Goal: Transaction & Acquisition: Purchase product/service

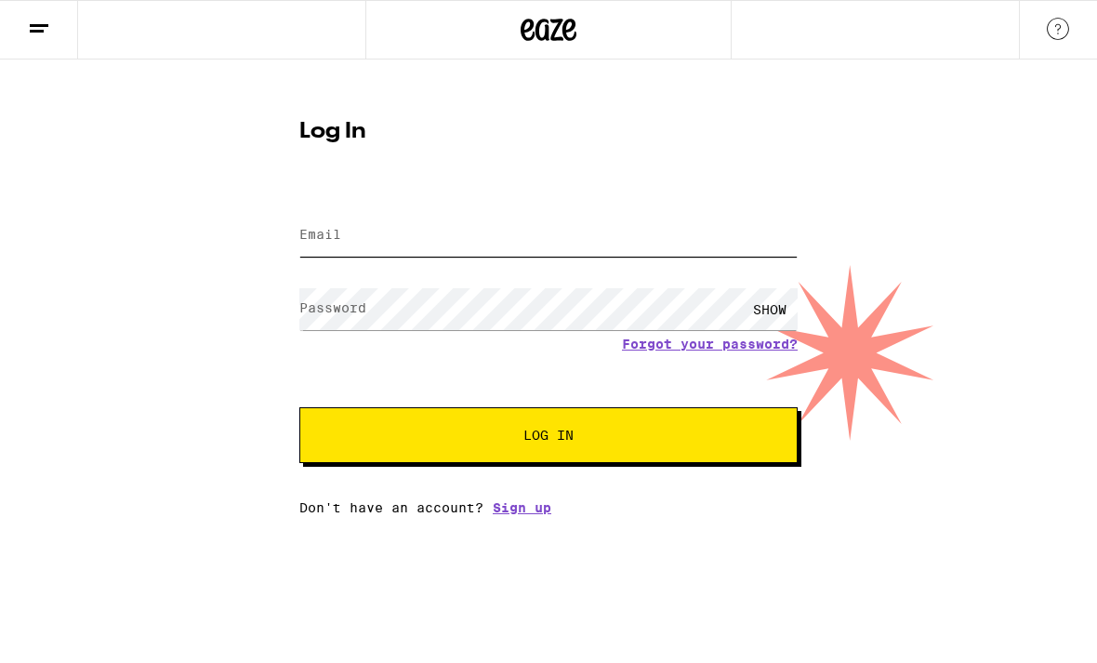
click at [337, 245] on input "Email" at bounding box center [548, 236] width 498 height 42
type input "[EMAIL_ADDRESS][DOMAIN_NAME]"
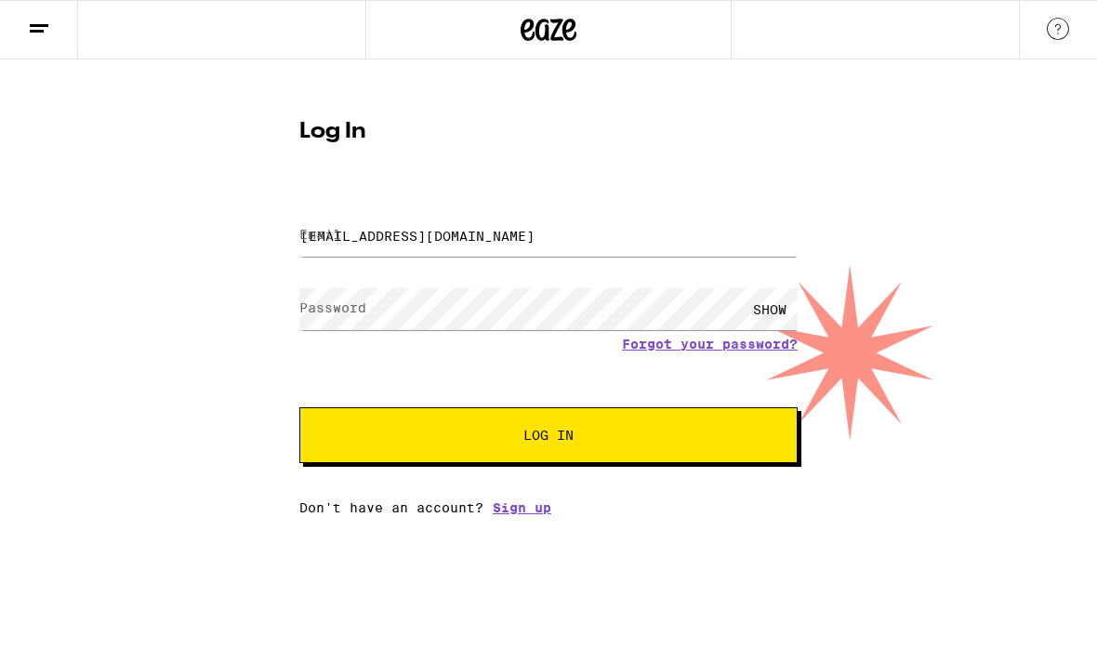
click at [548, 438] on button "Log In" at bounding box center [548, 435] width 498 height 56
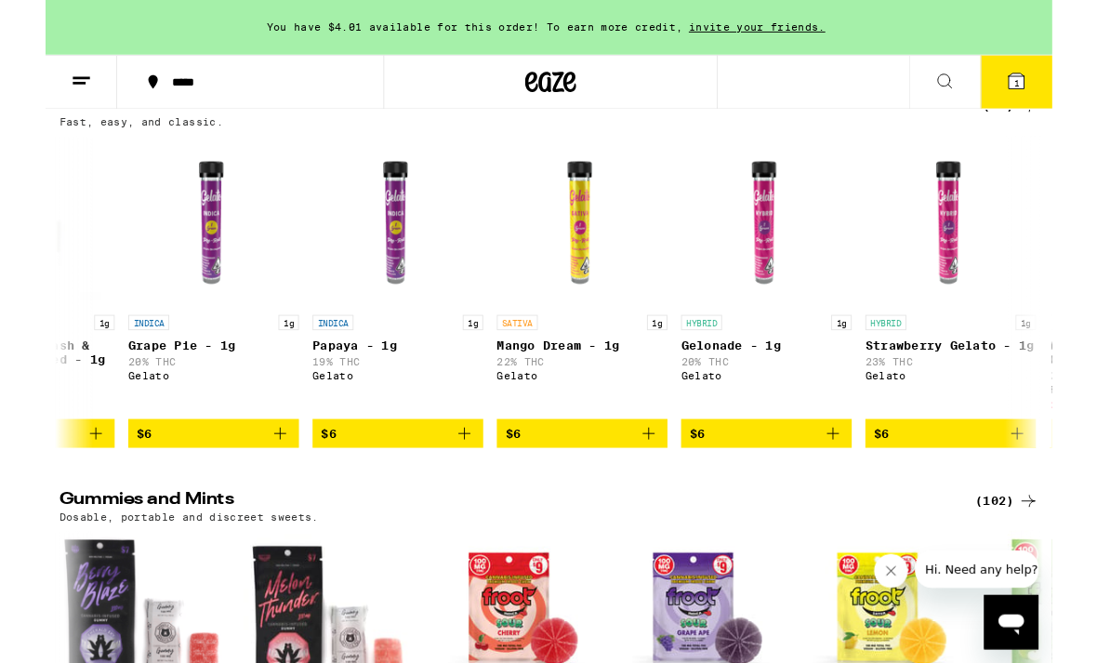
scroll to position [0, 139]
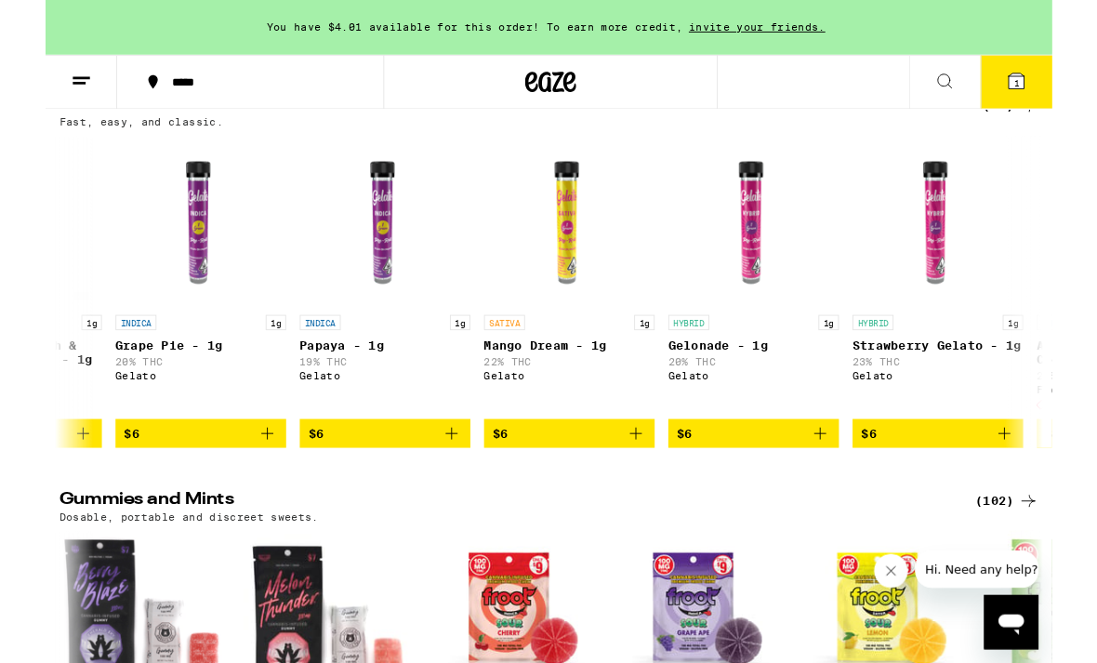
click at [1064, 126] on icon at bounding box center [1071, 115] width 22 height 22
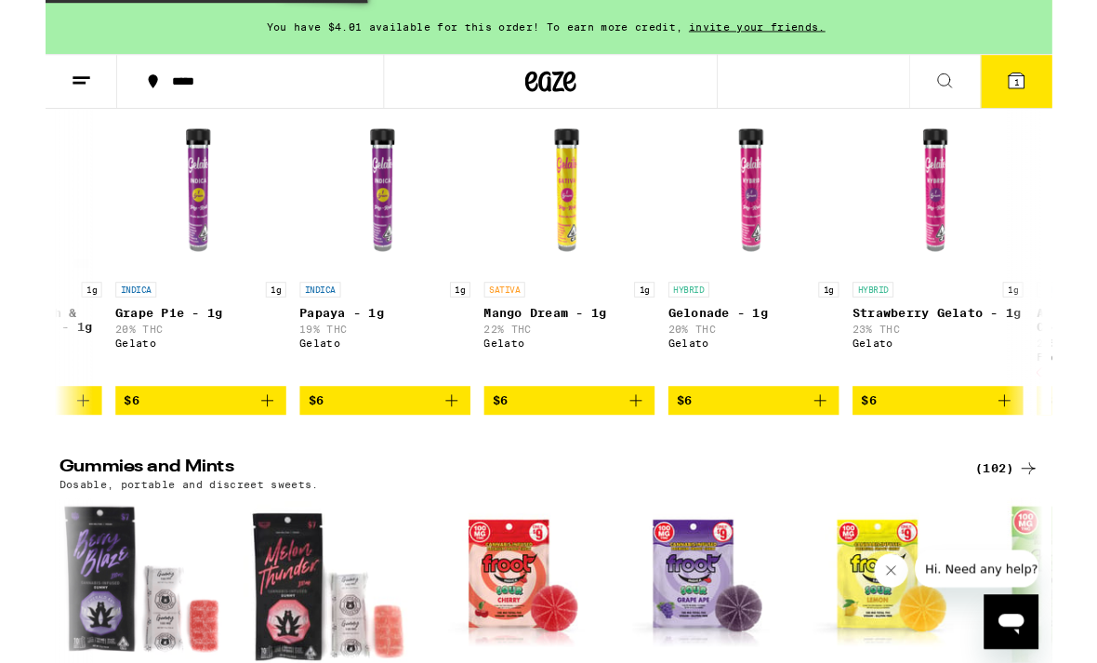
scroll to position [4515, 0]
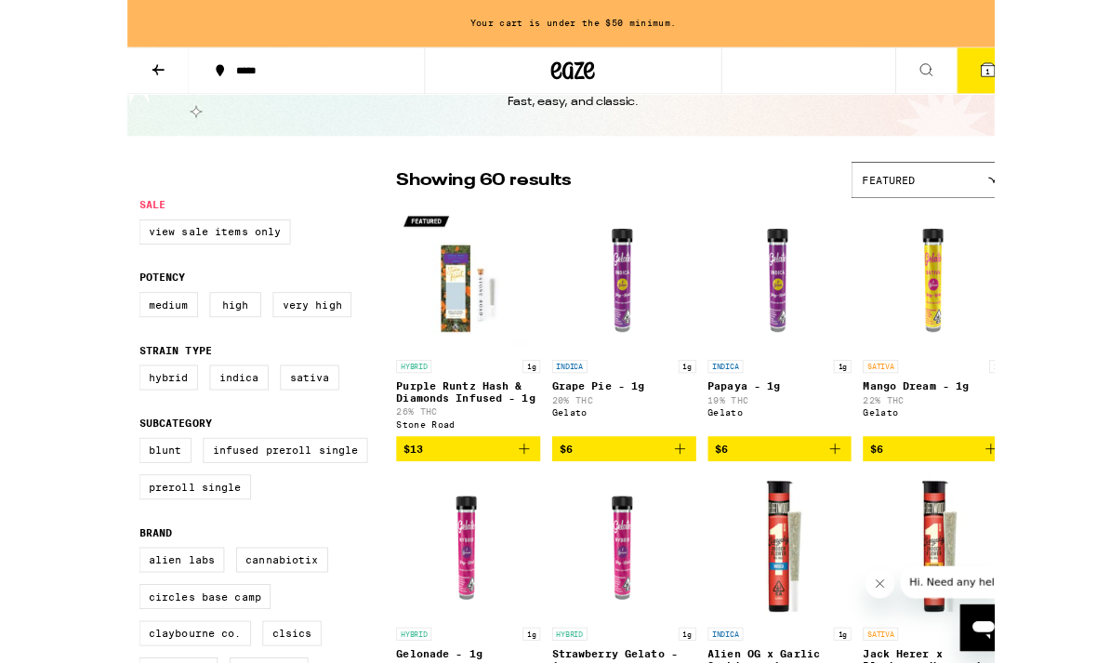
scroll to position [113, 0]
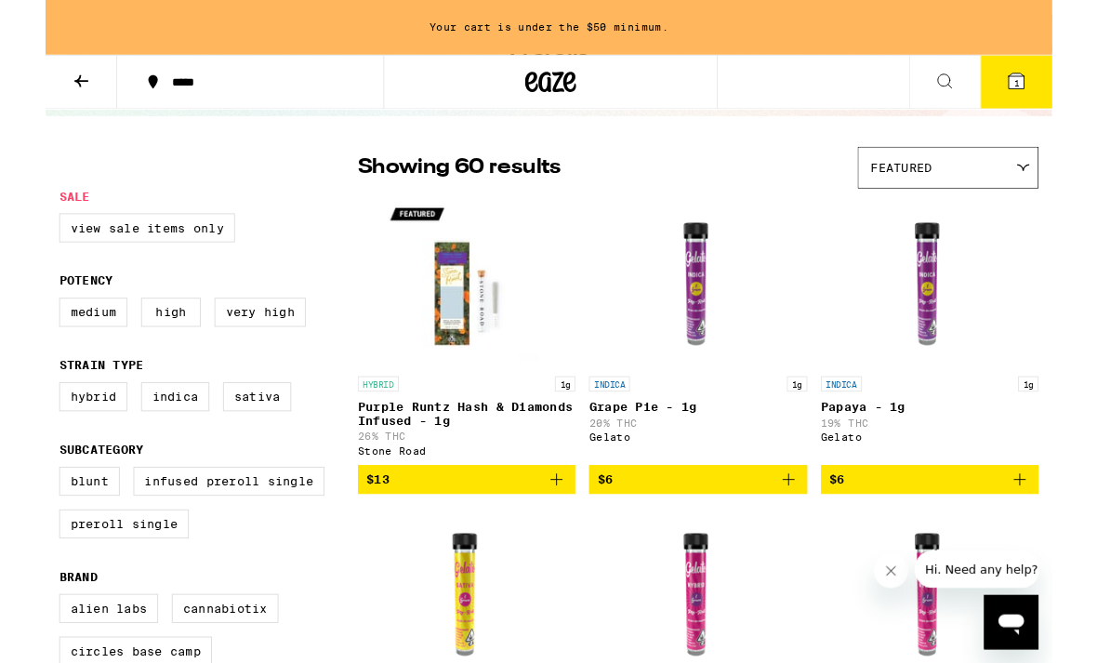
click at [994, 191] on div "Featured" at bounding box center [983, 183] width 195 height 44
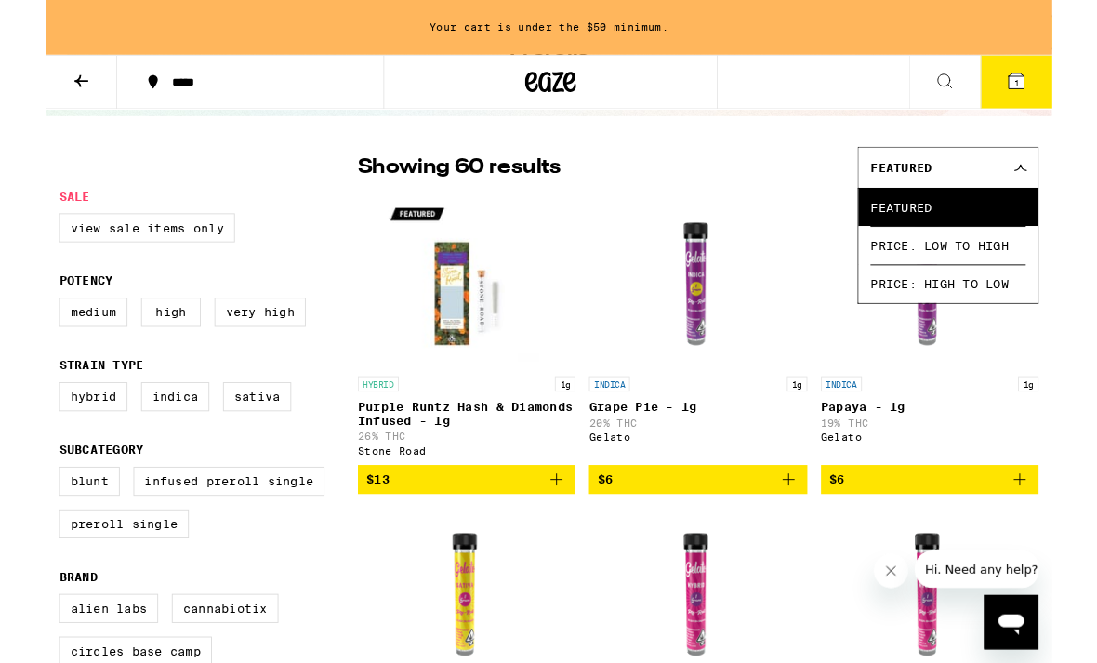
click at [1014, 307] on span "Price: High to Low" at bounding box center [983, 309] width 169 height 42
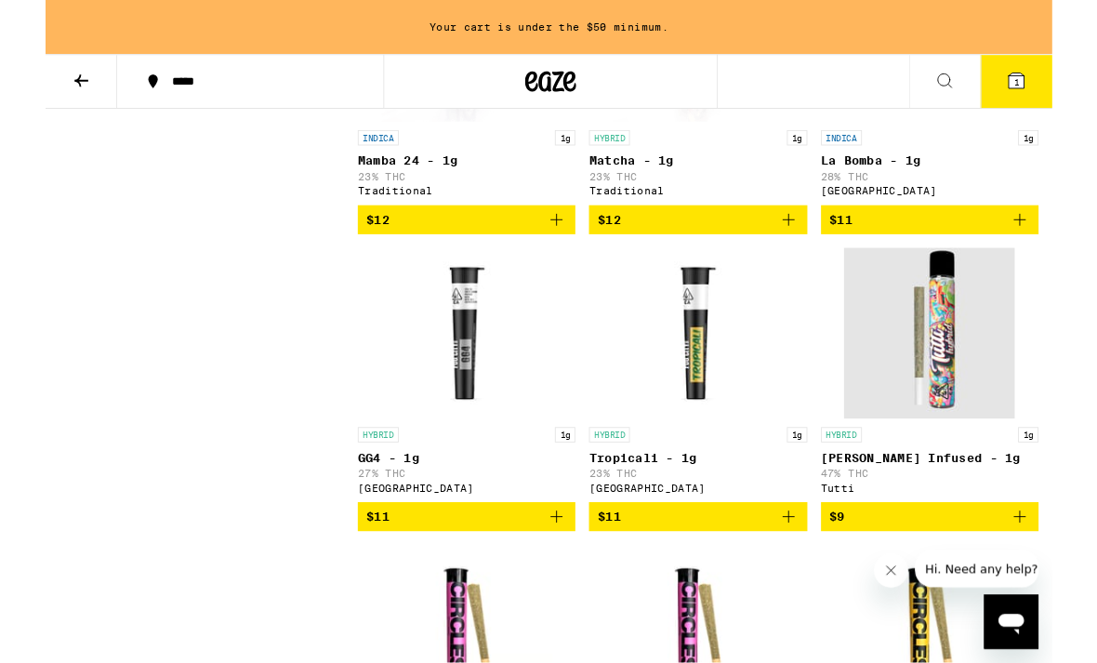
scroll to position [4852, 0]
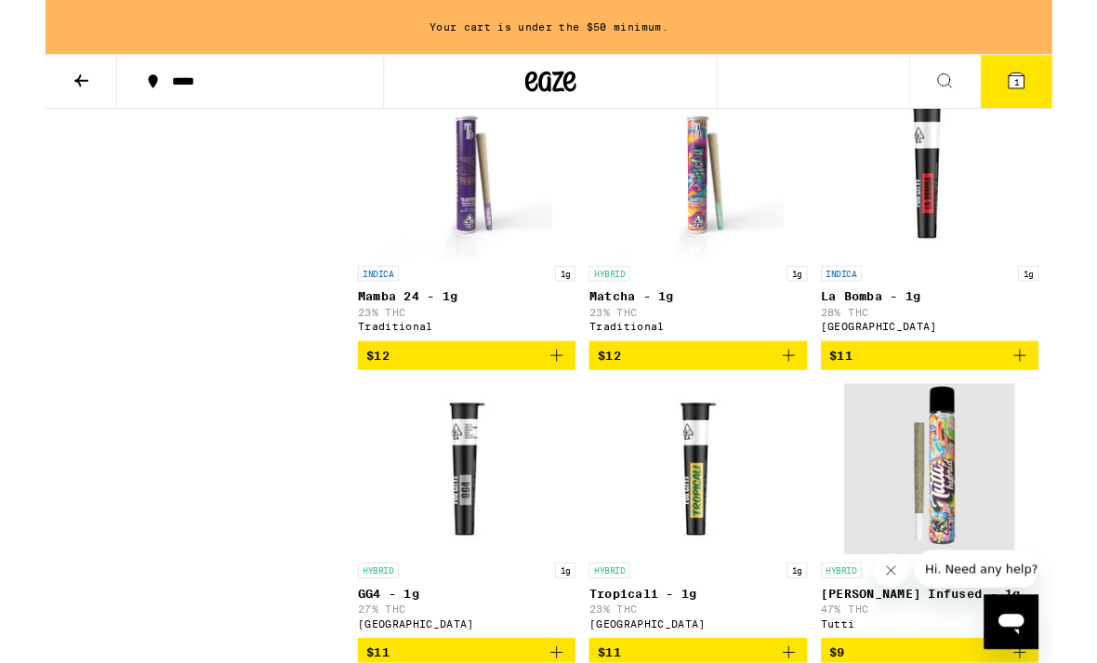
click at [818, 75] on icon "Add to bag" at bounding box center [810, 64] width 22 height 22
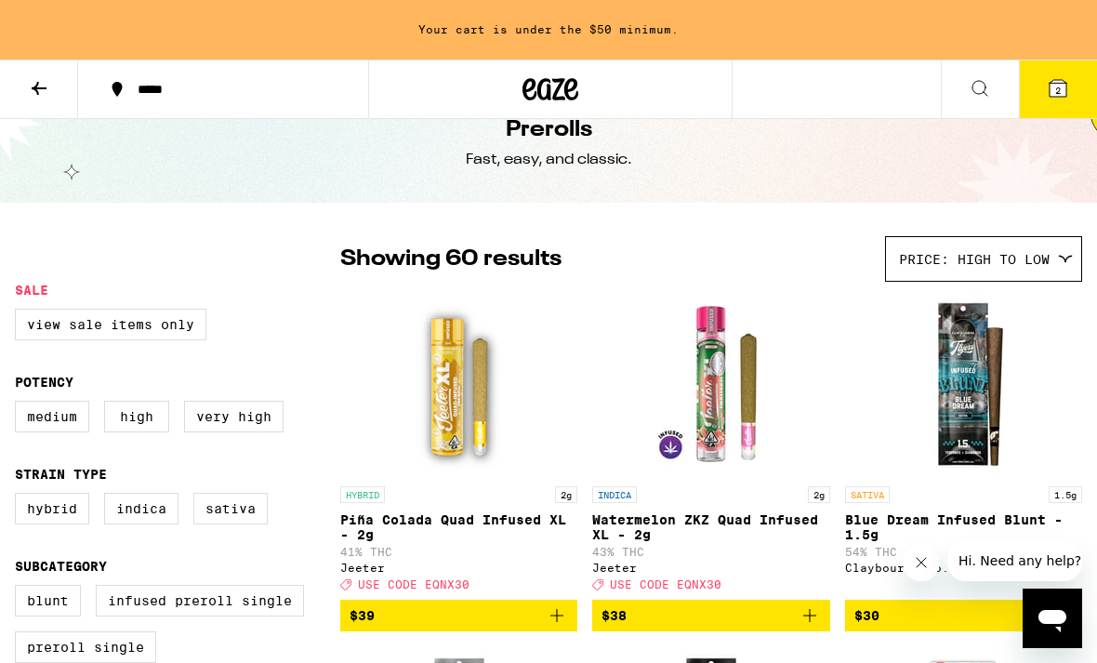
scroll to position [36, 0]
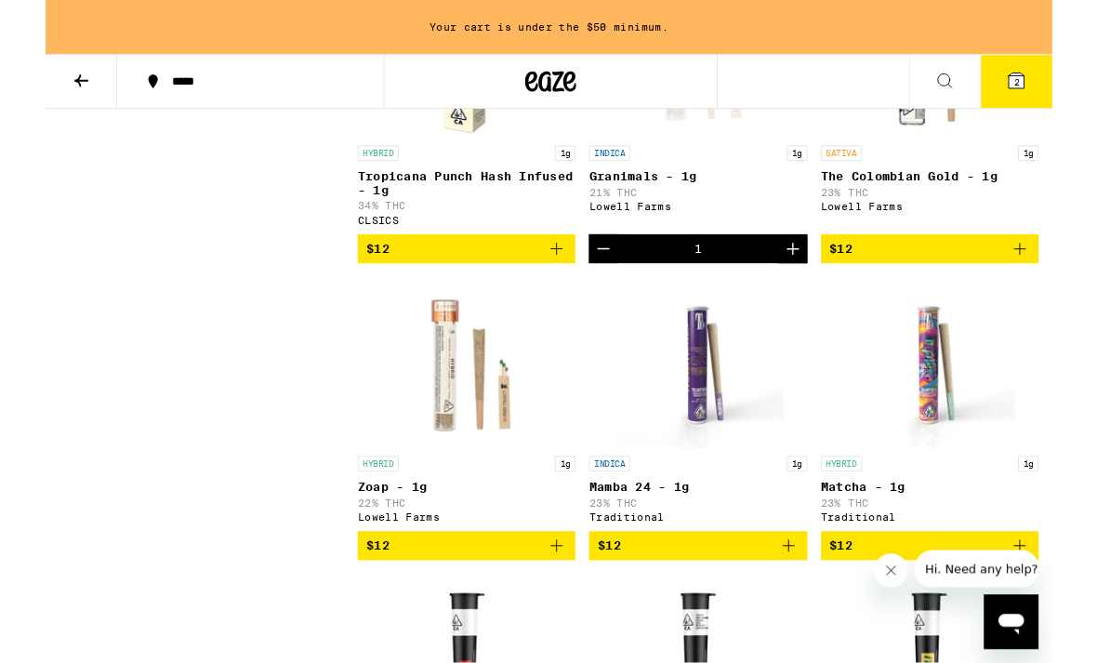
scroll to position [4495, 0]
click at [614, 282] on icon "Decrement" at bounding box center [608, 270] width 22 height 22
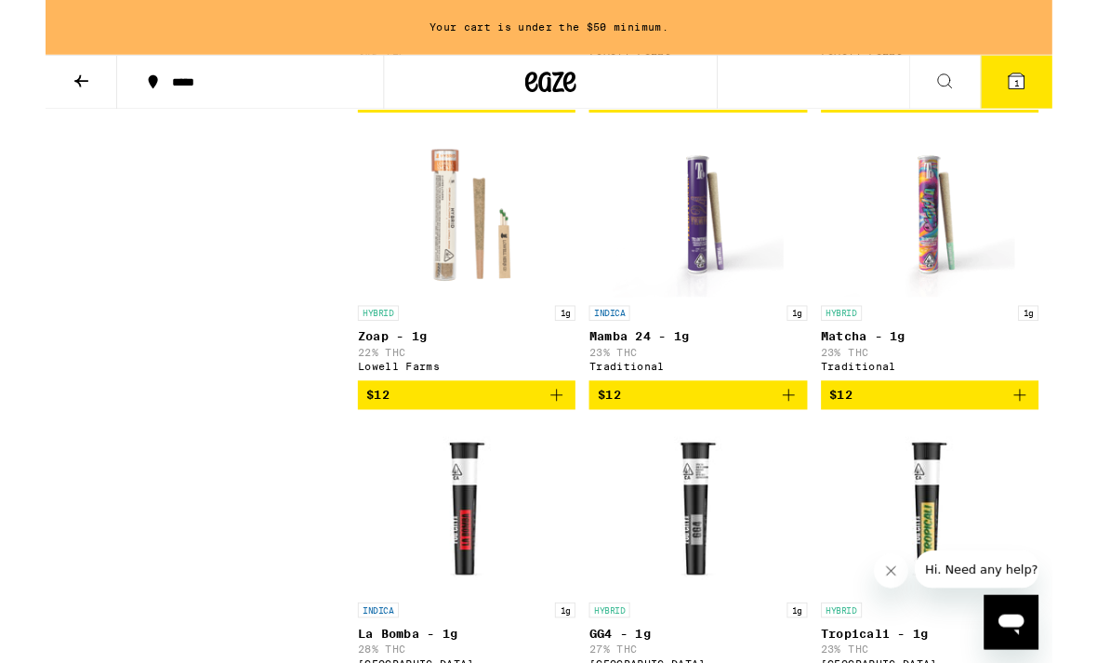
scroll to position [4860, 0]
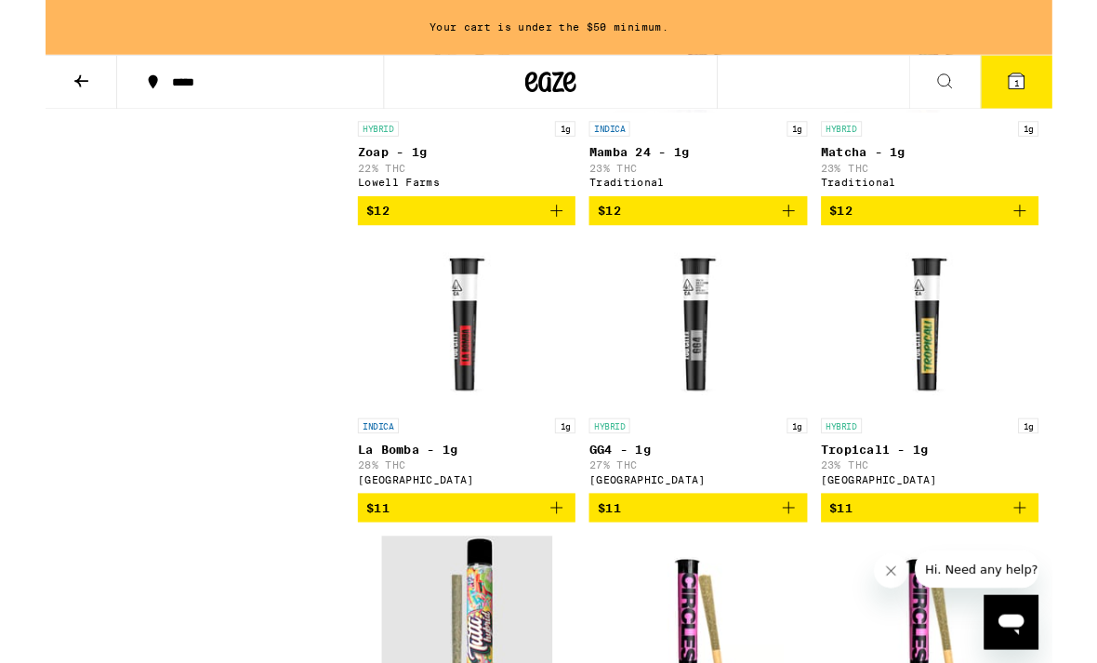
click at [565, 241] on icon "Add to bag" at bounding box center [557, 229] width 22 height 22
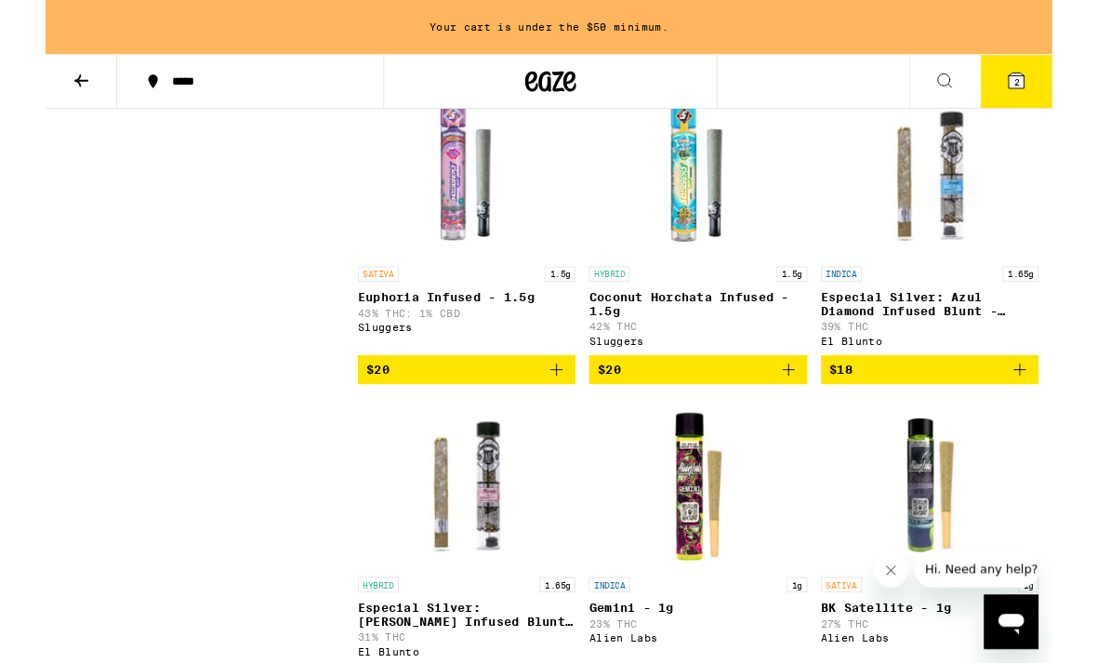
scroll to position [2333, 0]
click at [1062, 102] on button "2" at bounding box center [1058, 89] width 78 height 58
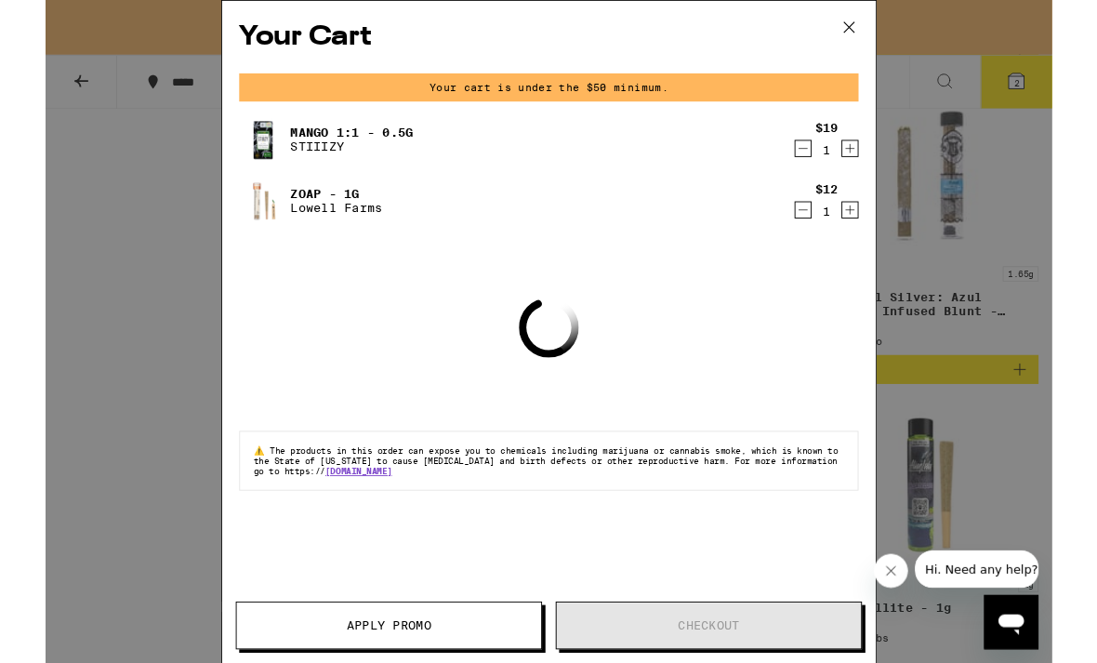
click at [827, 162] on icon "Decrement" at bounding box center [825, 162] width 17 height 22
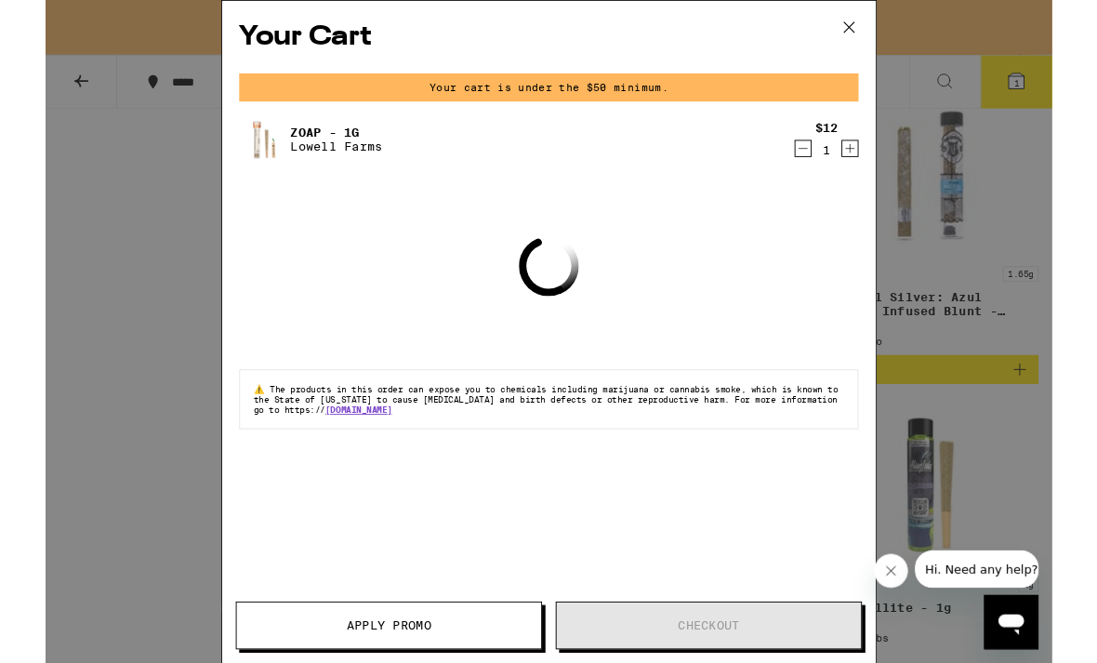
click at [1071, 197] on div "Your Cart Your cart is under the $50 minimum. Zoap - 1g [PERSON_NAME] Farms $12…" at bounding box center [548, 361] width 1097 height 722
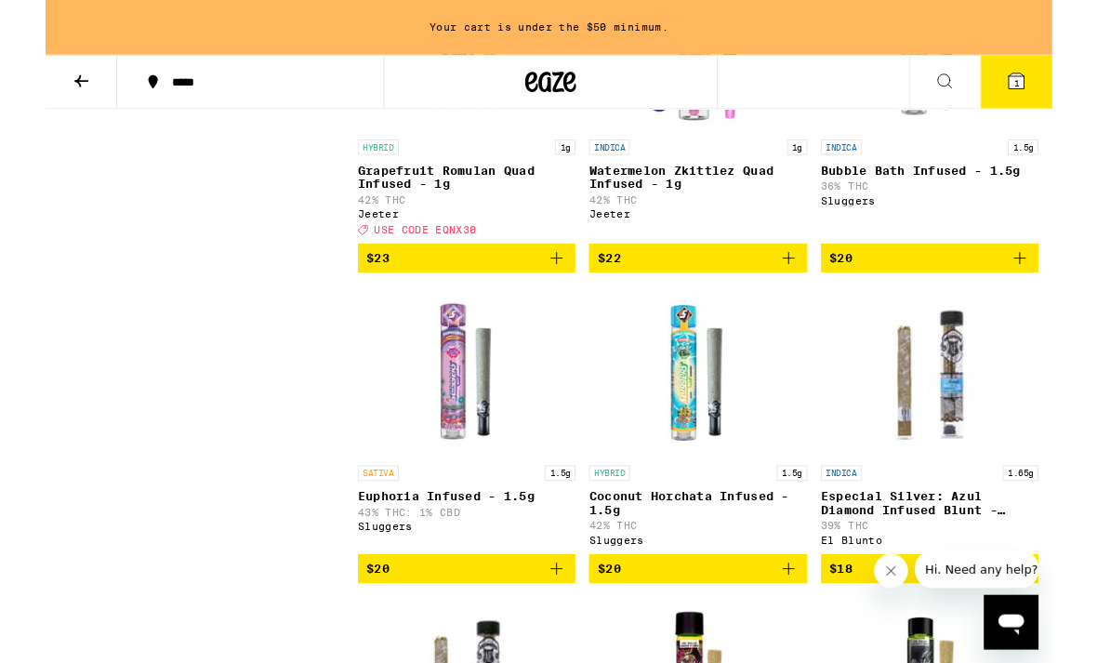
scroll to position [2123, 0]
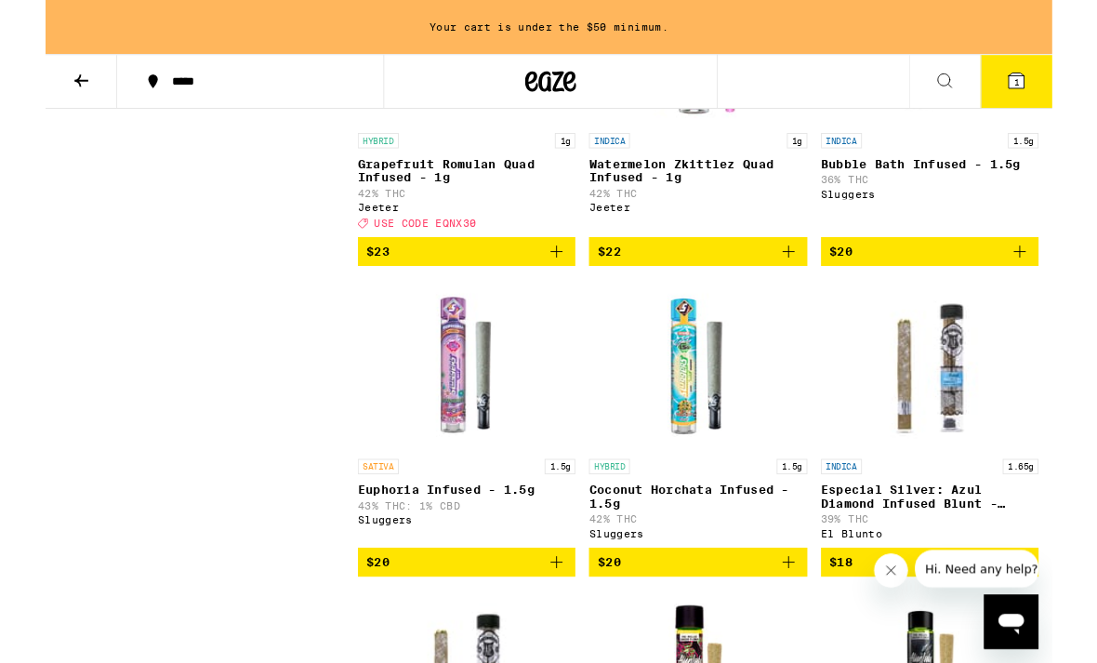
click at [1056, 285] on icon "Add to bag" at bounding box center [1061, 274] width 22 height 22
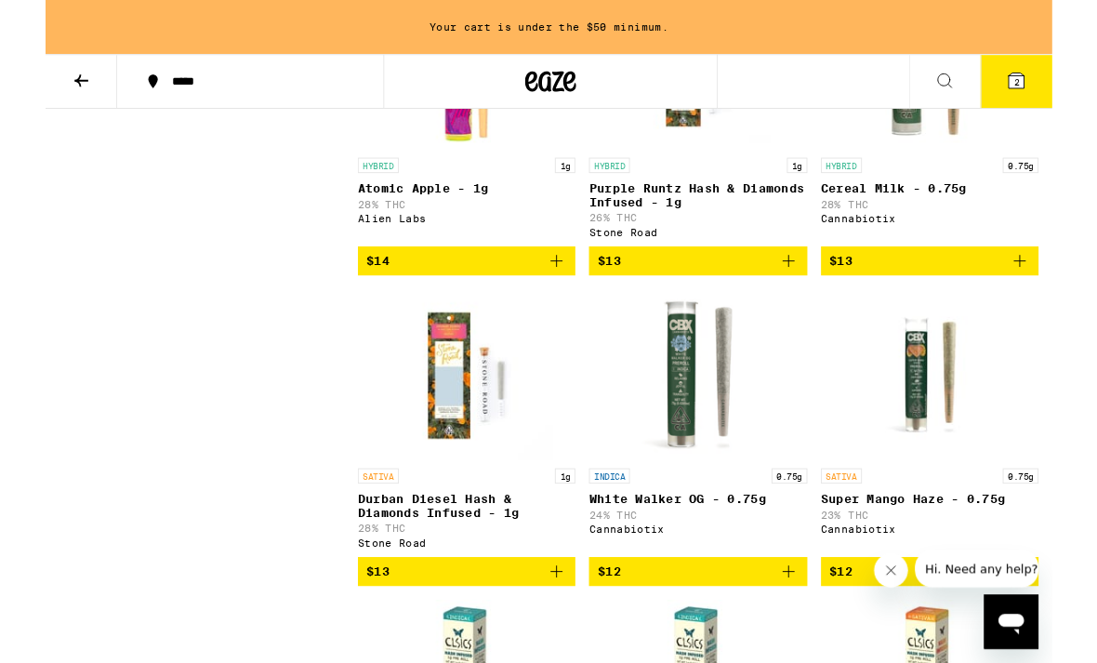
scroll to position [3138, 0]
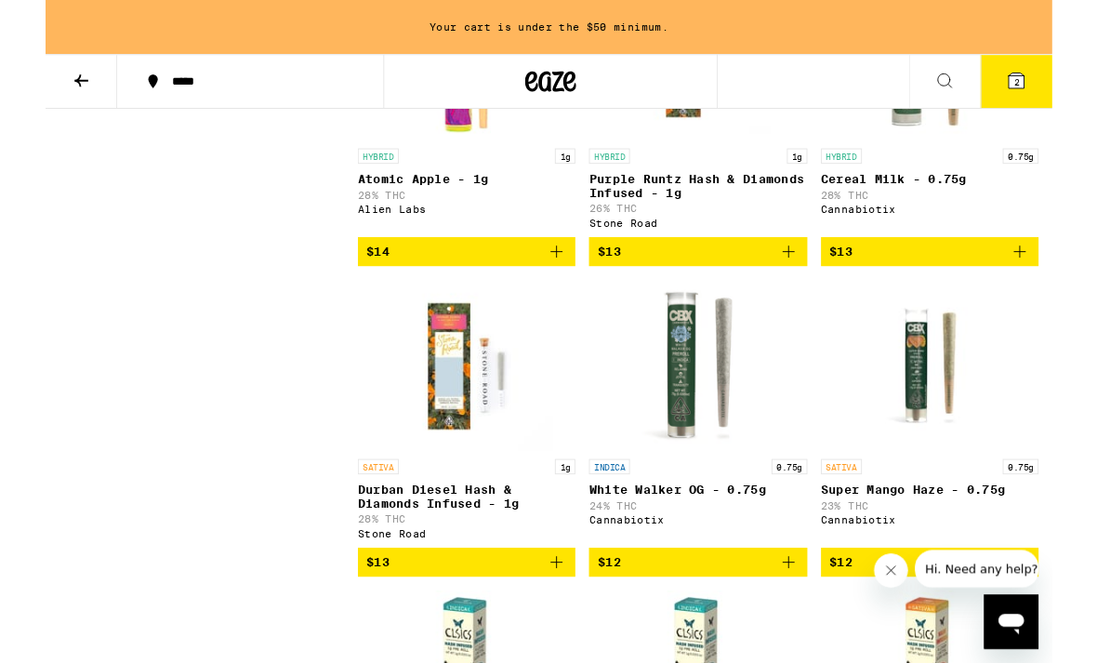
click at [1056, 120] on img "Open page for Cereal Milk - 0.75g from Cannabiotix" at bounding box center [963, 60] width 186 height 186
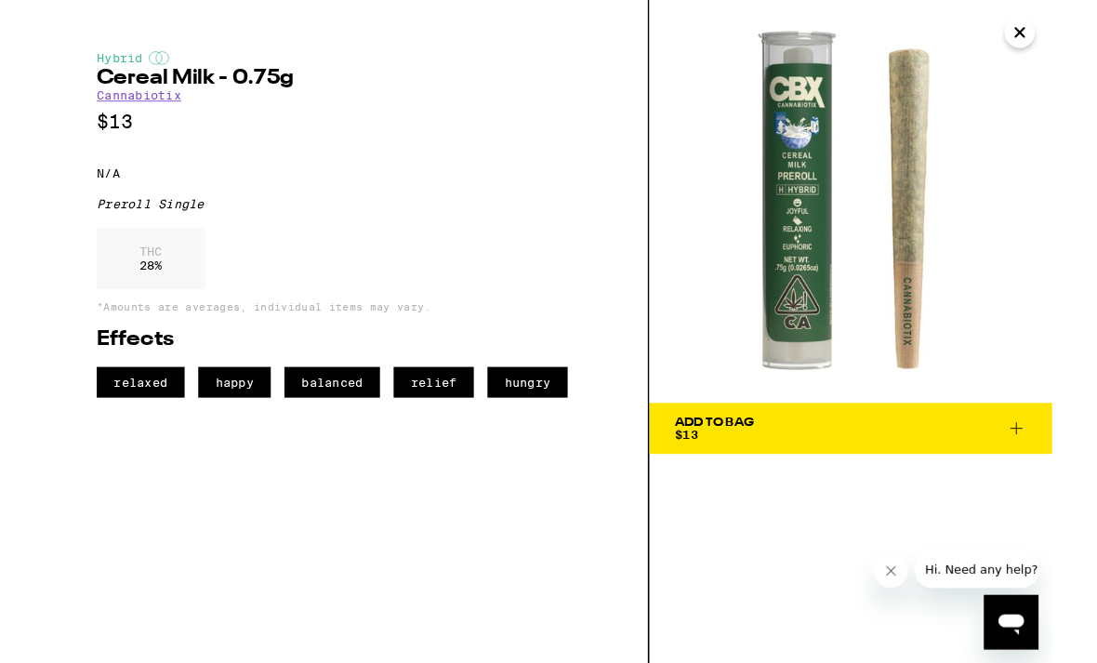
click at [1062, 50] on button "Close" at bounding box center [1061, 35] width 33 height 33
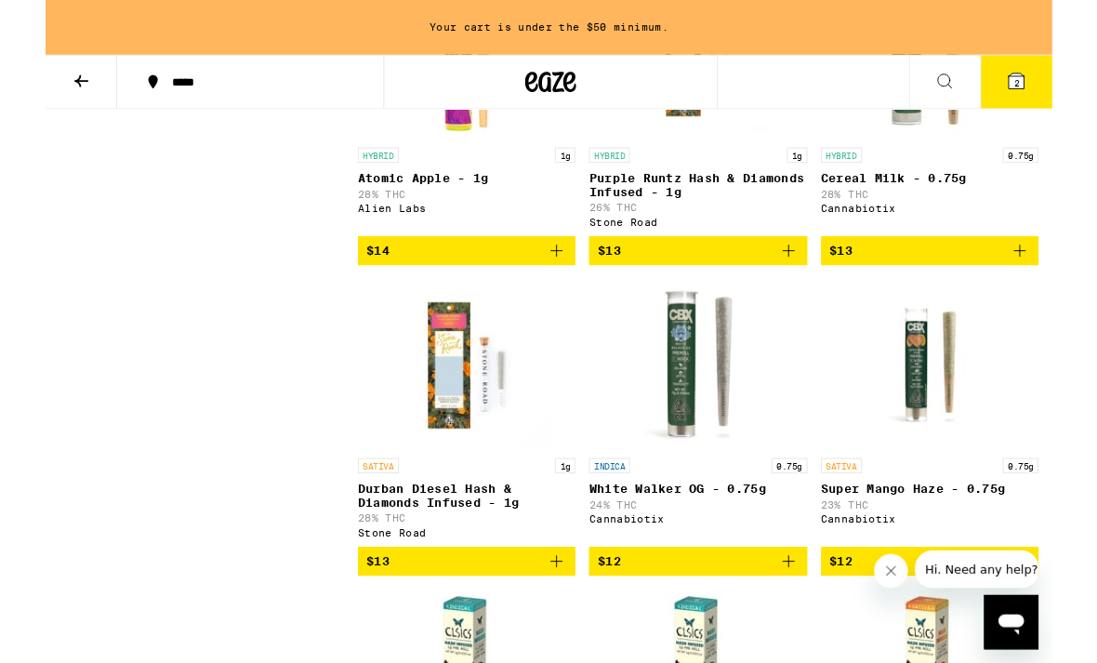
click at [1057, 88] on span "2" at bounding box center [1058, 90] width 6 height 11
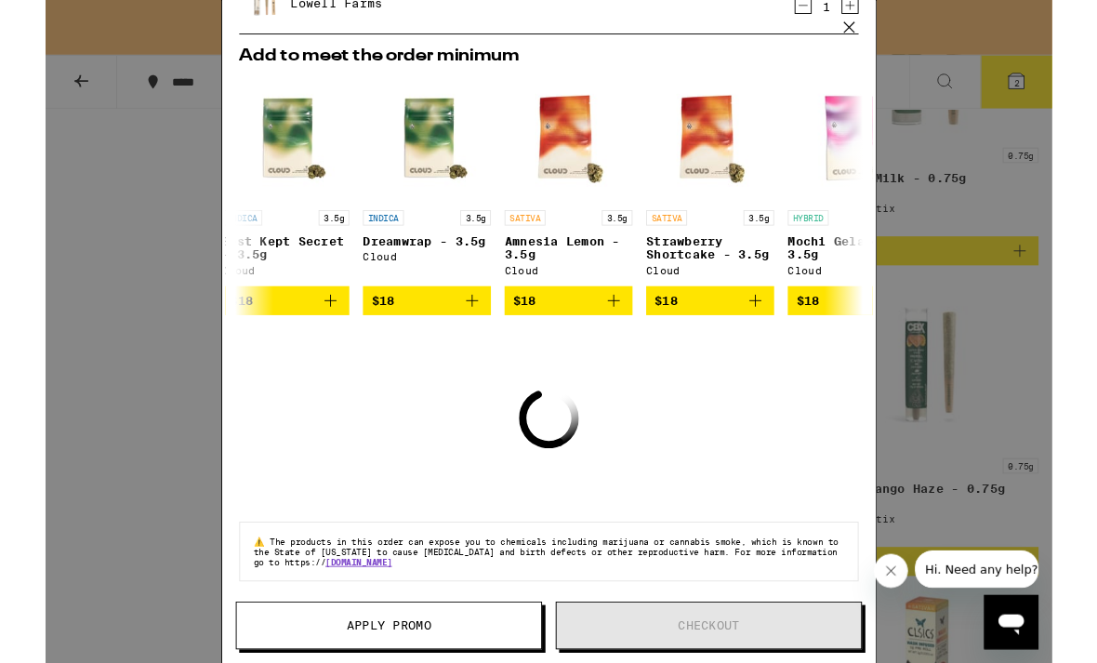
scroll to position [239, 0]
click at [888, 27] on icon at bounding box center [876, 30] width 28 height 28
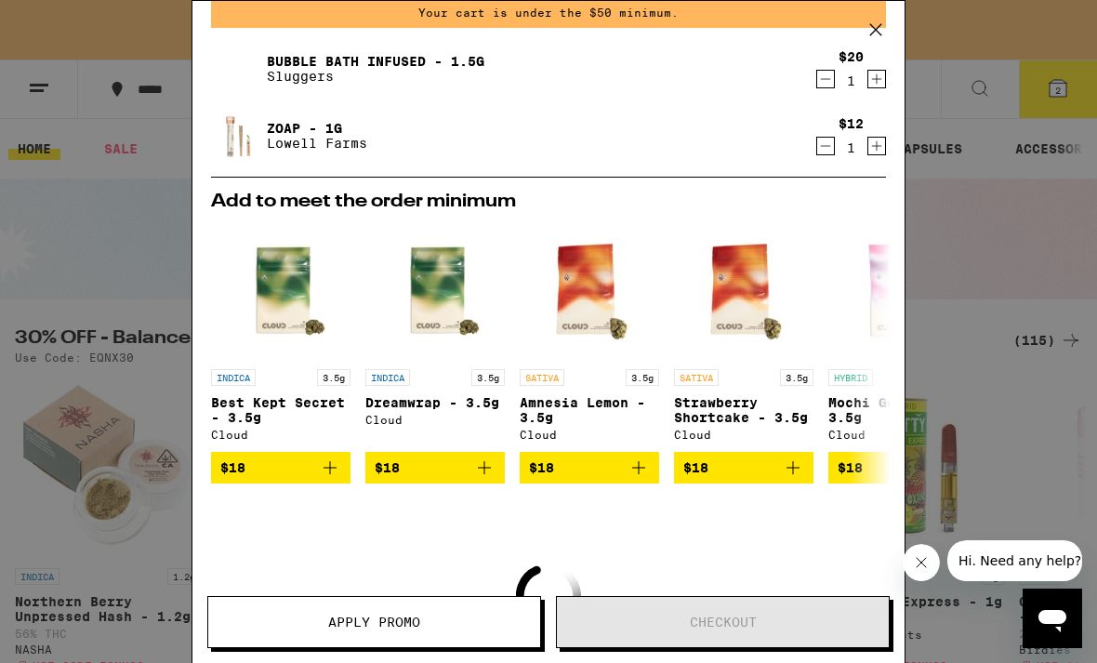
scroll to position [102, 0]
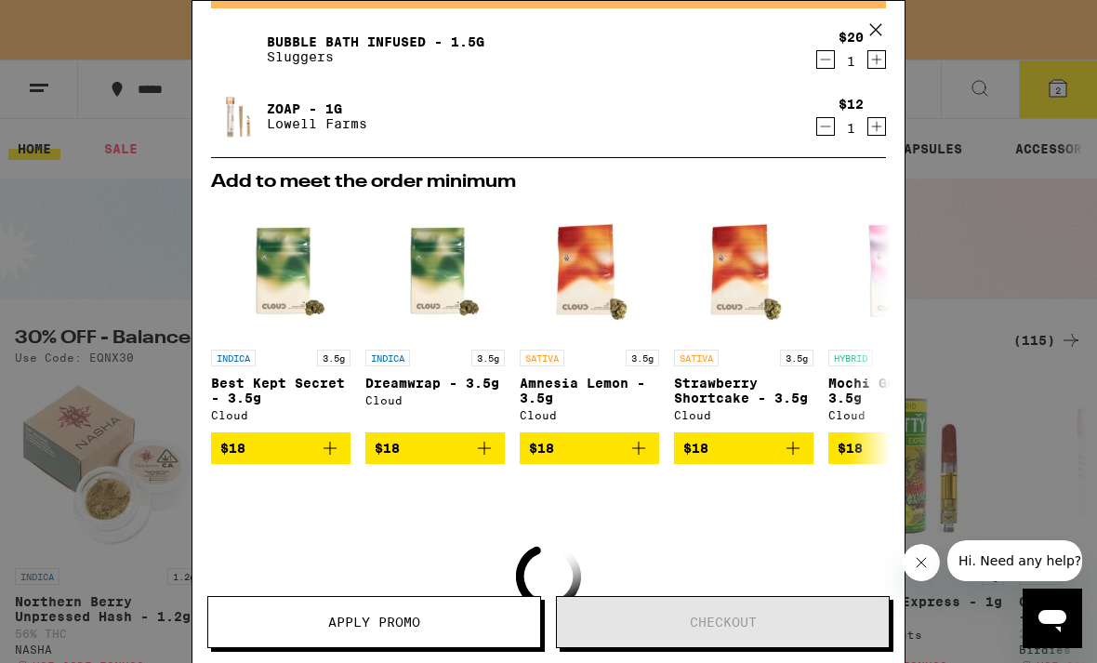
click at [330, 459] on icon "Add to bag" at bounding box center [330, 448] width 22 height 22
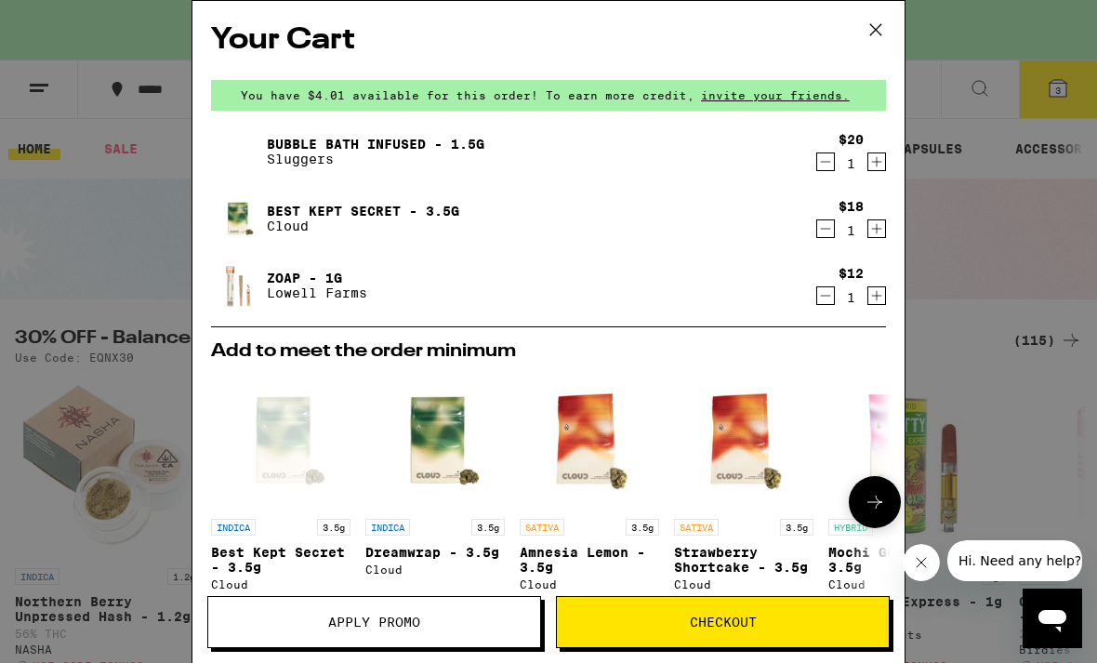
scroll to position [0, 0]
click at [828, 615] on span "Checkout" at bounding box center [723, 621] width 332 height 13
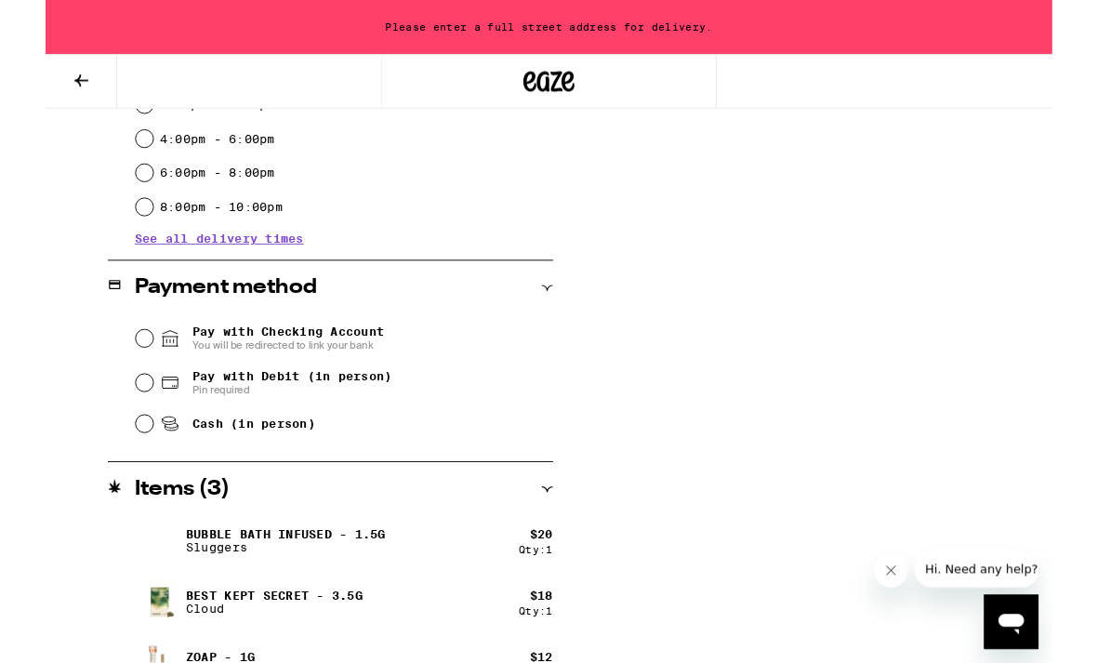
scroll to position [601, 0]
click at [115, 373] on input "Pay with Checking Account You will be redirected to link your bank" at bounding box center [108, 368] width 19 height 19
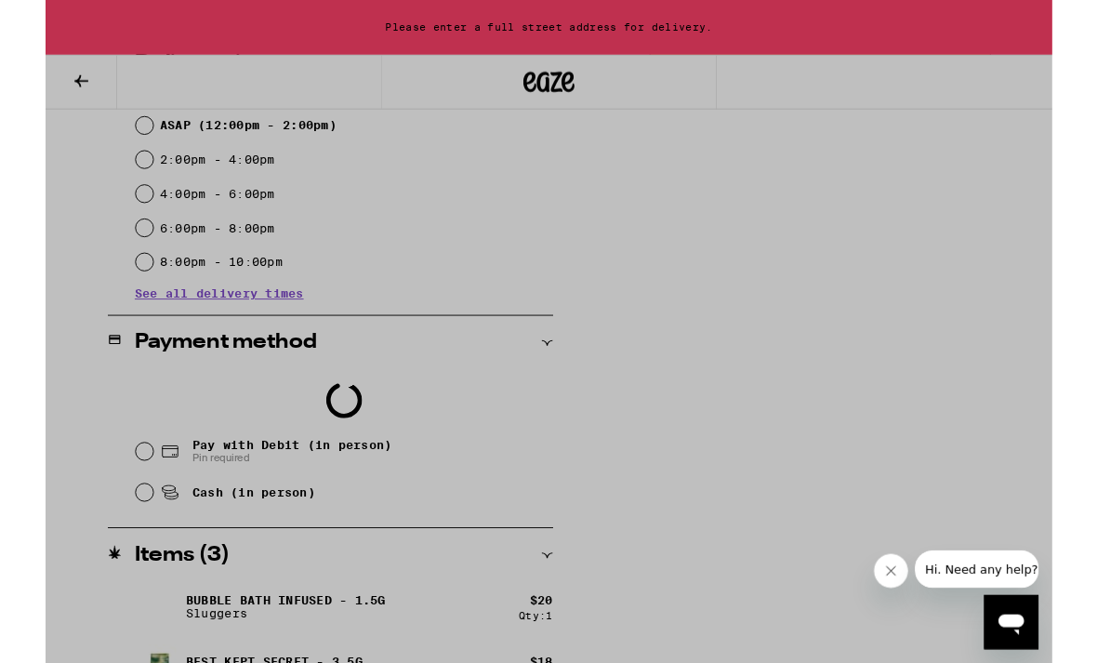
scroll to position [538, 0]
click at [904, 312] on div at bounding box center [548, 361] width 1097 height 722
click at [812, 215] on div at bounding box center [548, 361] width 1097 height 722
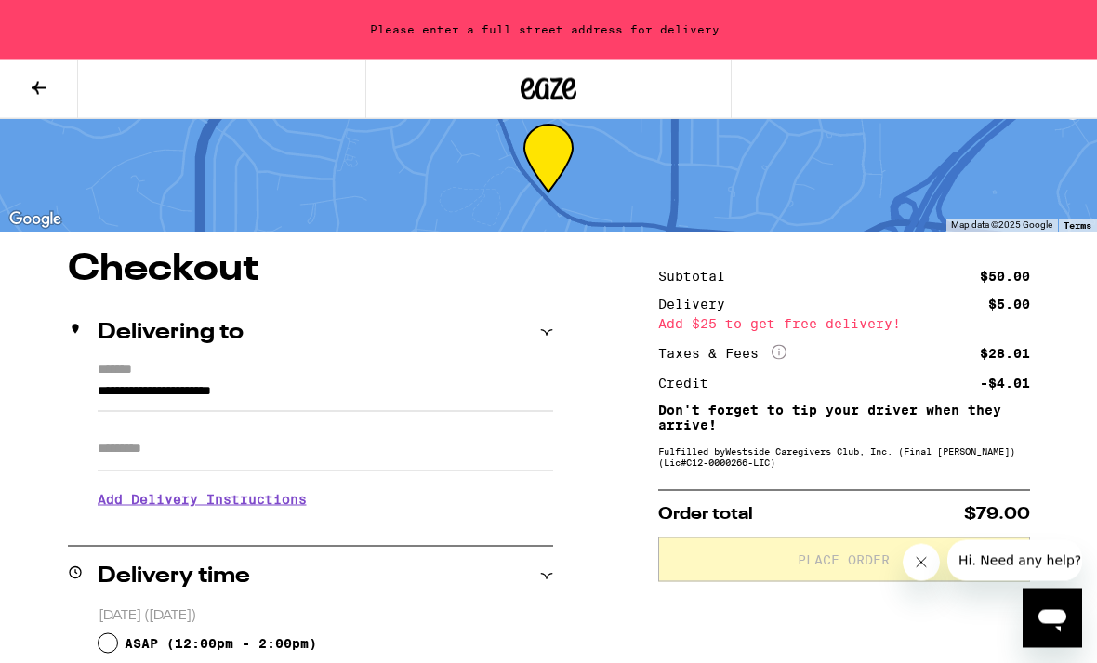
scroll to position [0, 0]
